Goal: Information Seeking & Learning: Check status

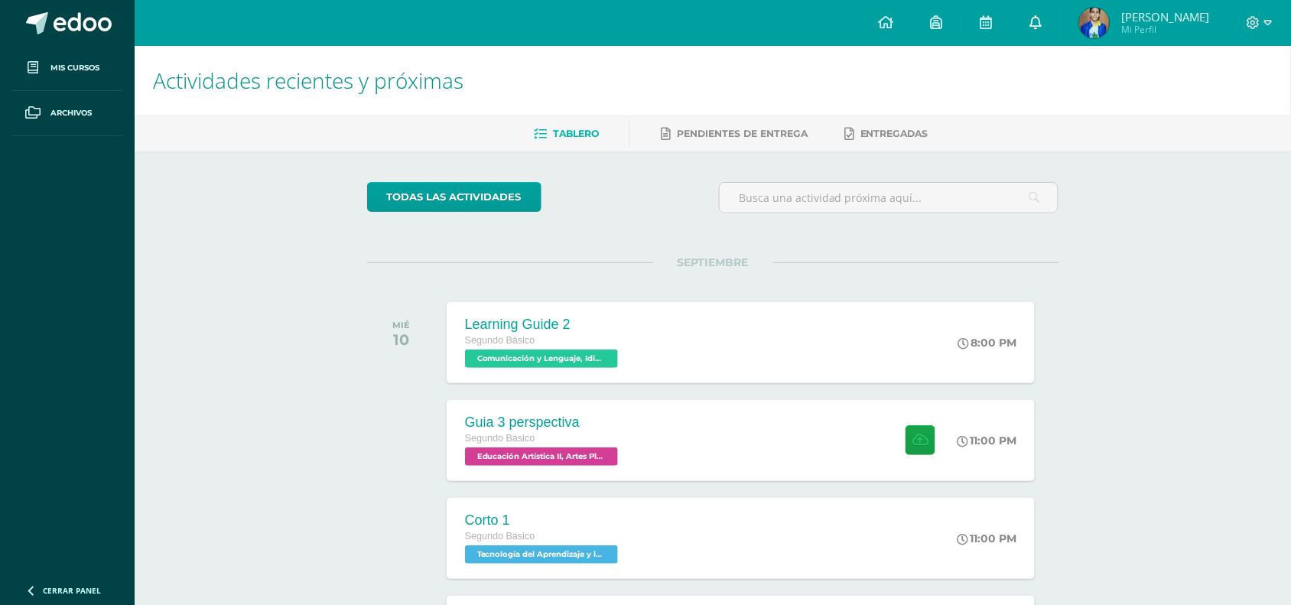
click at [1057, 21] on link at bounding box center [1035, 23] width 49 height 46
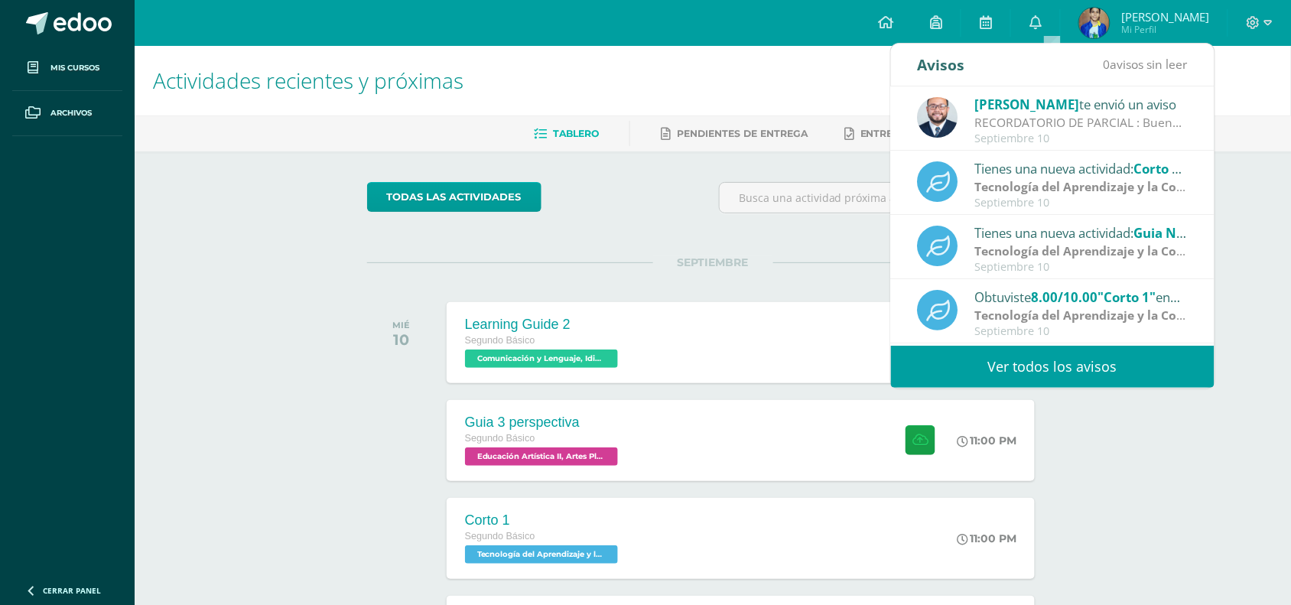
click at [995, 356] on link "Ver todos los avisos" at bounding box center [1052, 367] width 323 height 42
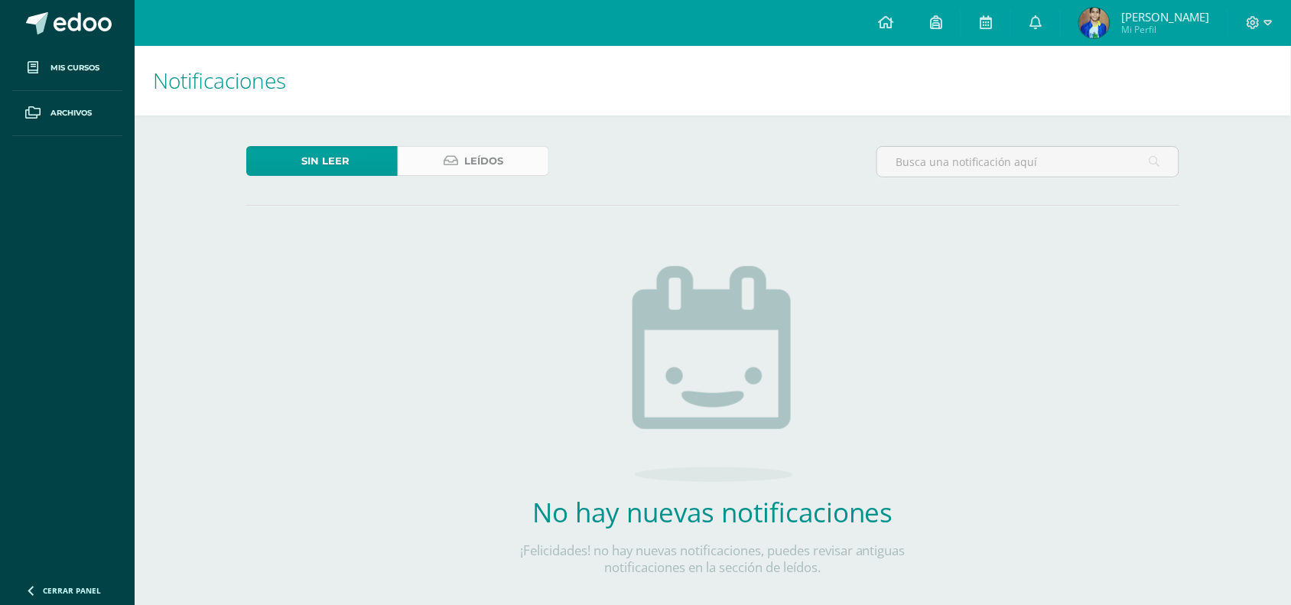
click at [483, 159] on span "Leídos" at bounding box center [483, 161] width 39 height 28
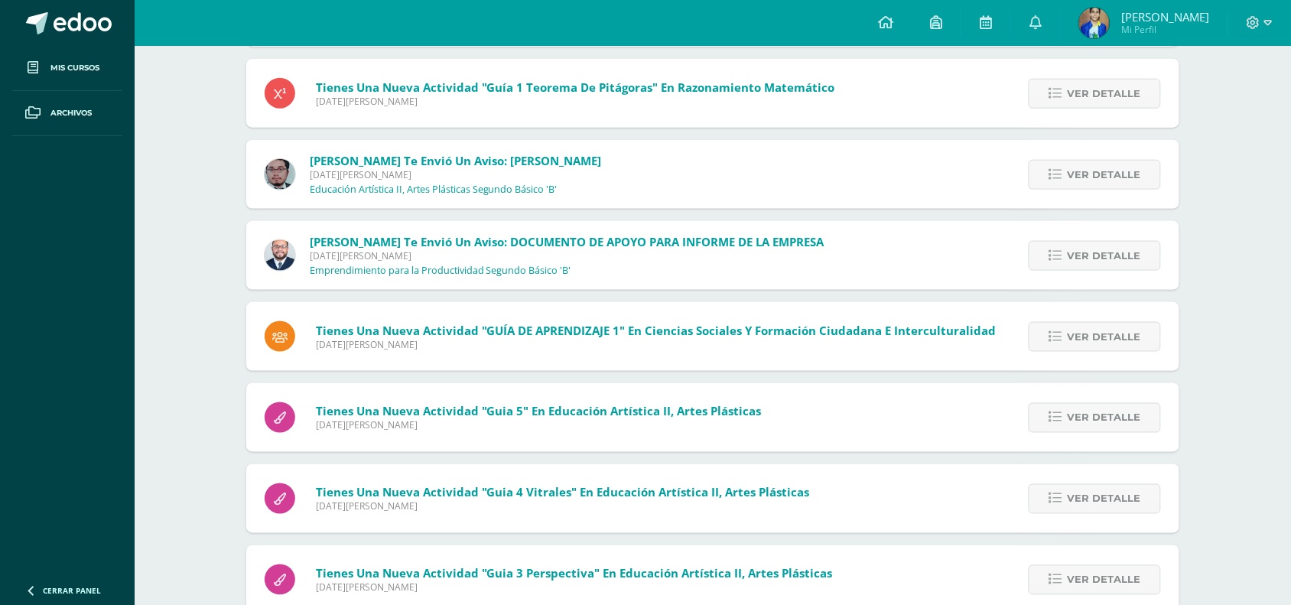
scroll to position [9163, 0]
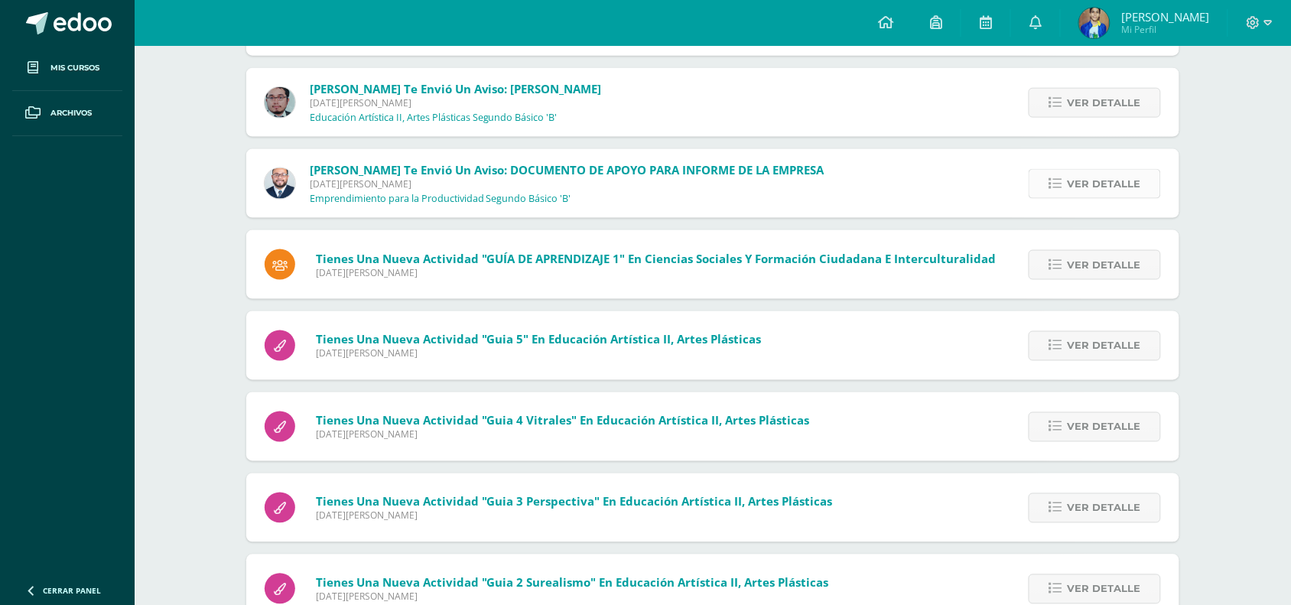
click at [1065, 177] on link "Ver detalle" at bounding box center [1094, 184] width 132 height 30
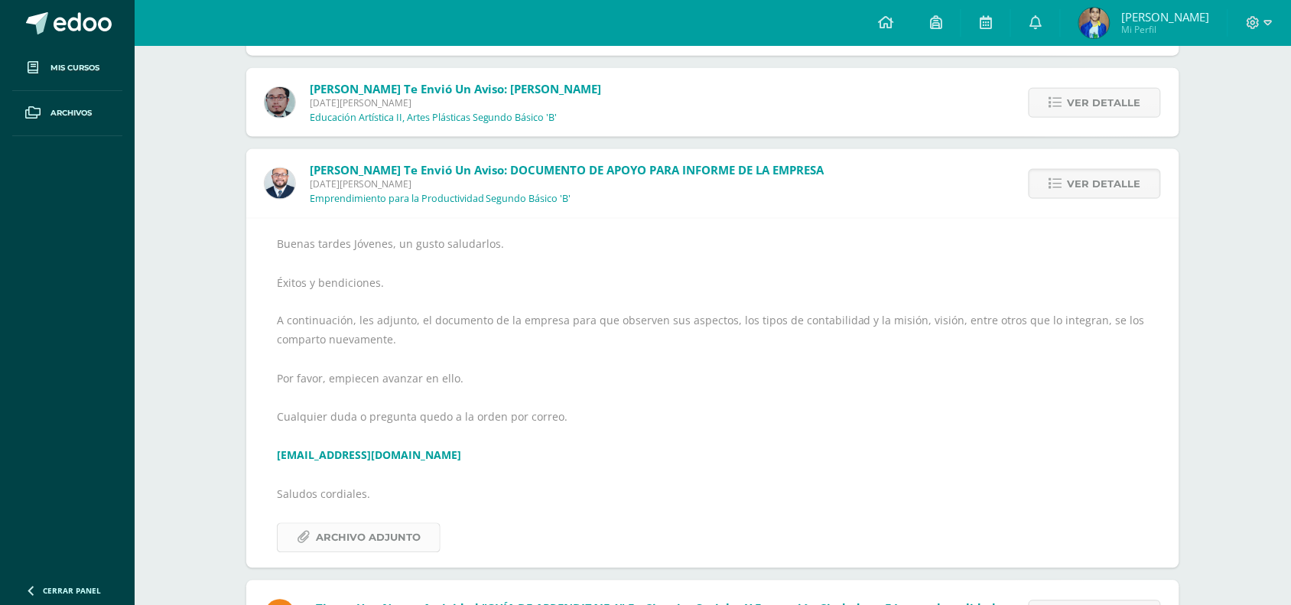
click at [376, 539] on span "Archivo Adjunto" at bounding box center [368, 538] width 105 height 28
